Goal: Information Seeking & Learning: Learn about a topic

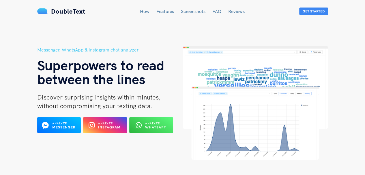
click at [143, 13] on link "How" at bounding box center [145, 11] width 10 height 6
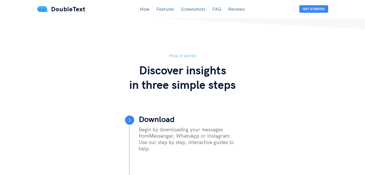
click at [163, 7] on link "Features" at bounding box center [166, 9] width 18 height 6
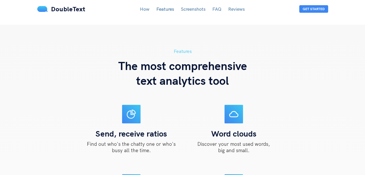
scroll to position [493, 0]
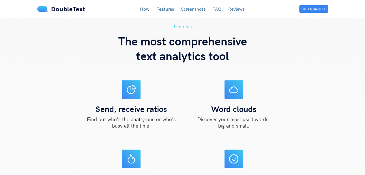
click at [188, 9] on link "Screenshots" at bounding box center [193, 9] width 25 height 6
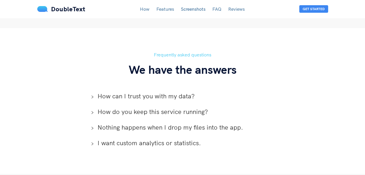
scroll to position [1054, 0]
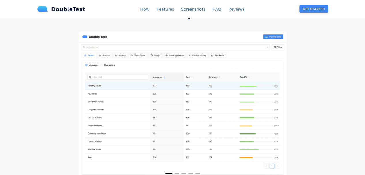
click at [312, 11] on button "Get Started" at bounding box center [314, 9] width 29 height 8
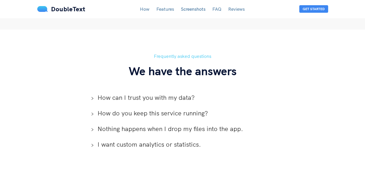
scroll to position [1256, 0]
